Goal: Task Accomplishment & Management: Use online tool/utility

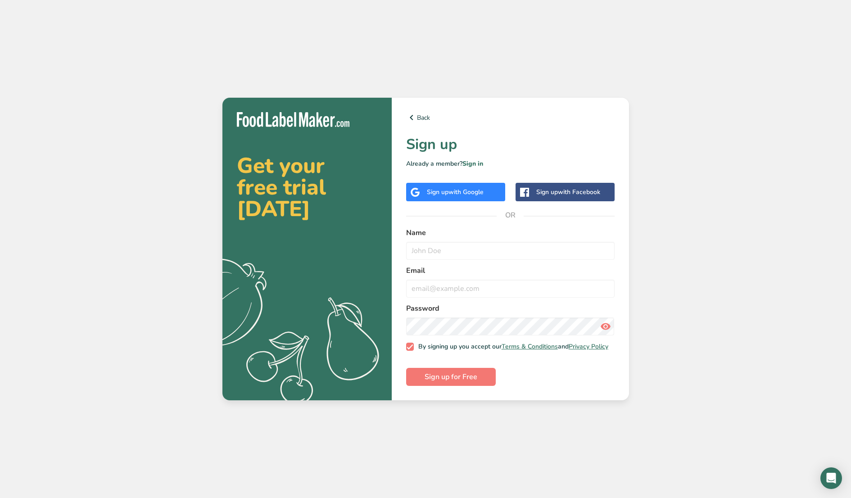
click at [452, 188] on span "with Google" at bounding box center [465, 192] width 35 height 9
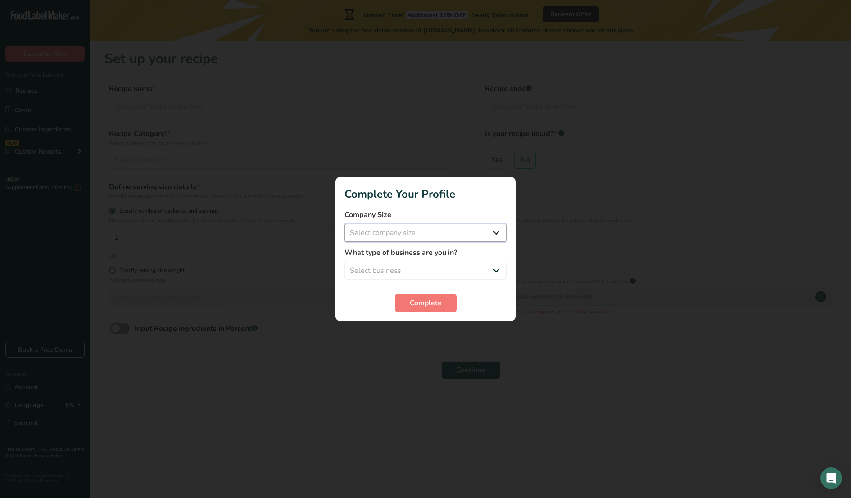
select select "1"
click at [414, 305] on span "Complete" at bounding box center [426, 303] width 32 height 11
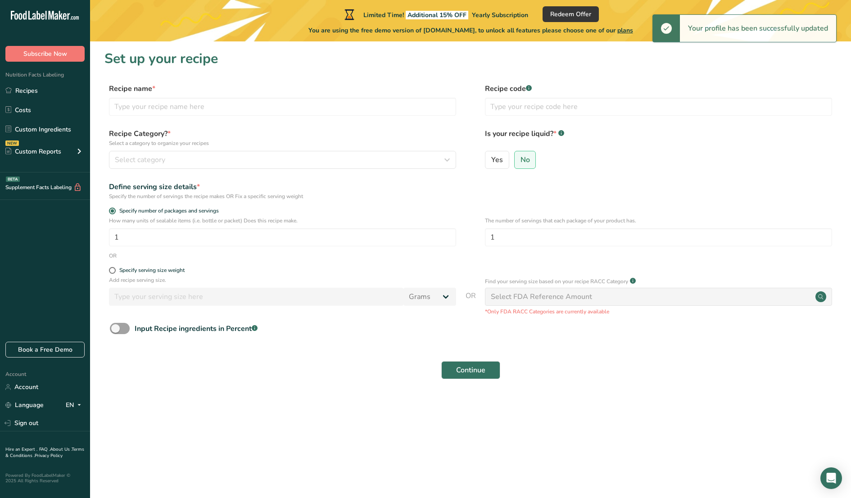
click at [328, 369] on div "Continue" at bounding box center [470, 370] width 732 height 29
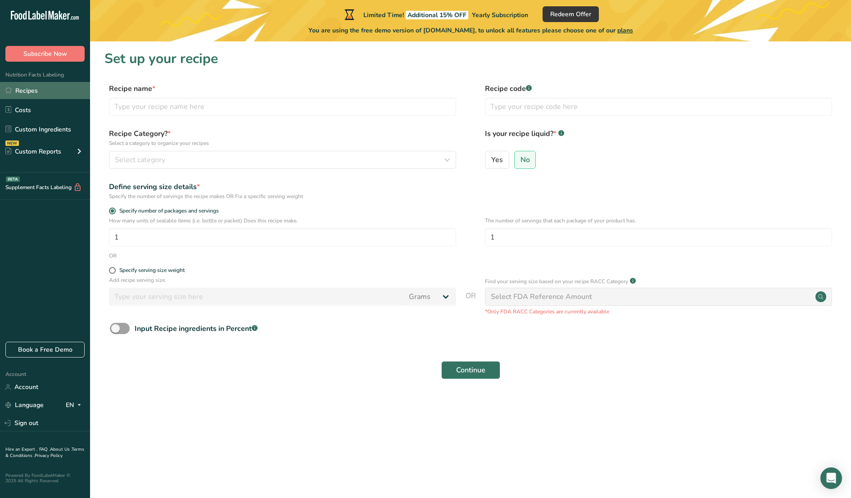
click at [34, 90] on link "Recipes" at bounding box center [45, 90] width 90 height 17
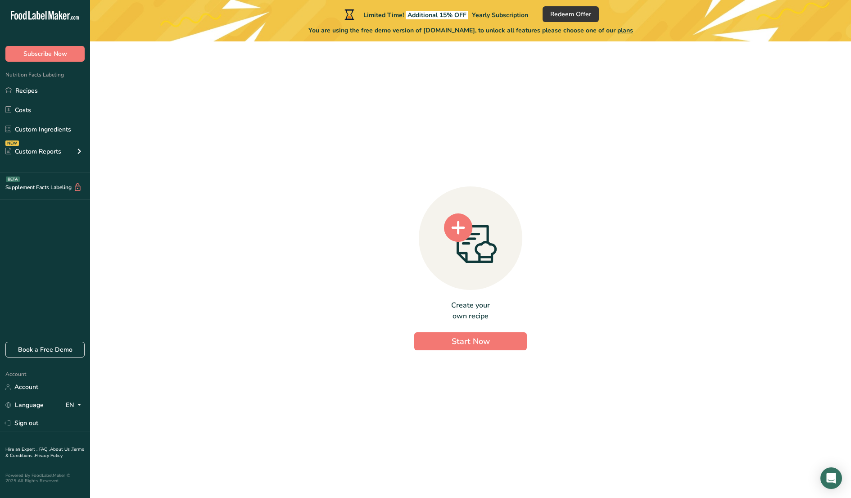
click at [45, 76] on span "Nutrition Facts Labeling" at bounding box center [32, 74] width 64 height 7
click at [445, 345] on button "Start Now" at bounding box center [470, 341] width 113 height 18
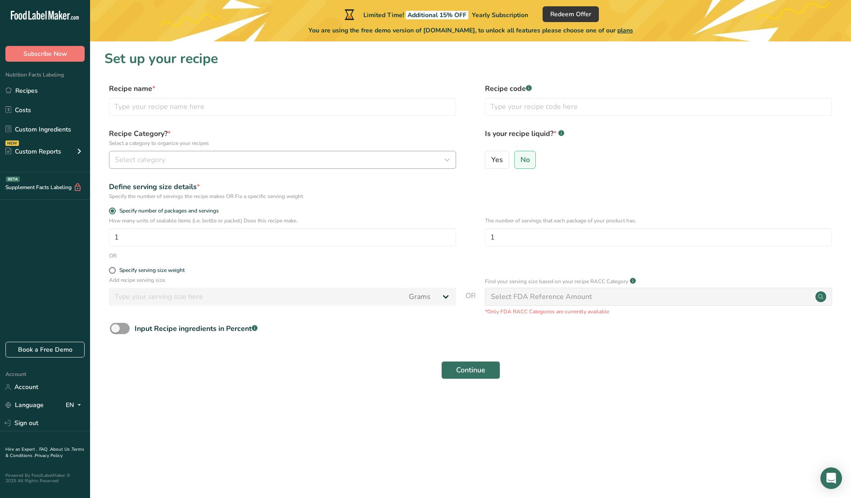
click at [198, 155] on div "Select category" at bounding box center [280, 159] width 330 height 11
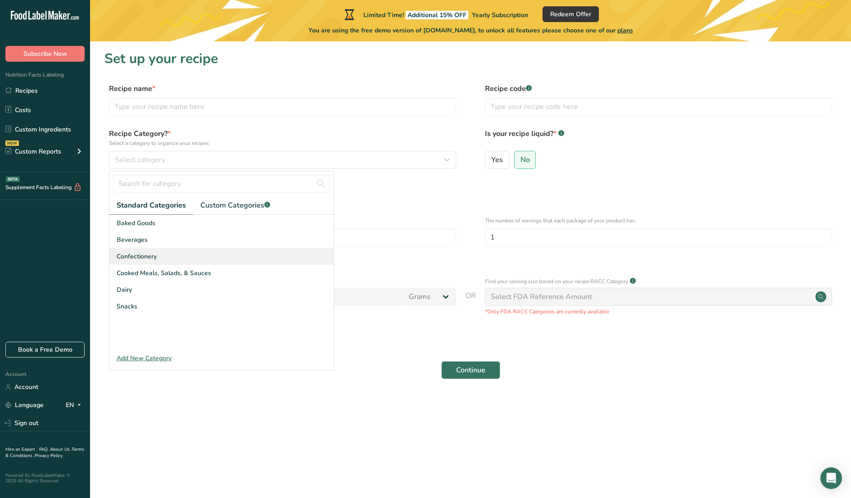
click at [168, 254] on div "Confectionery" at bounding box center [221, 256] width 224 height 17
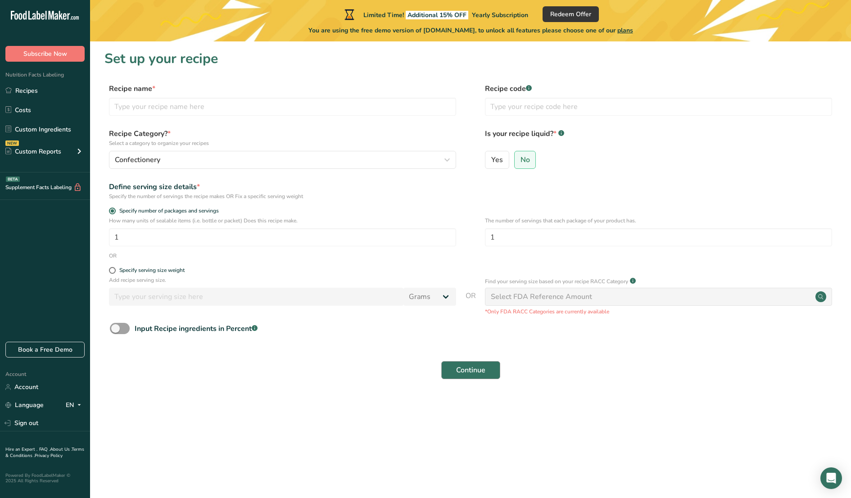
click at [454, 375] on button "Continue" at bounding box center [470, 370] width 59 height 18
